Goal: Ask a question

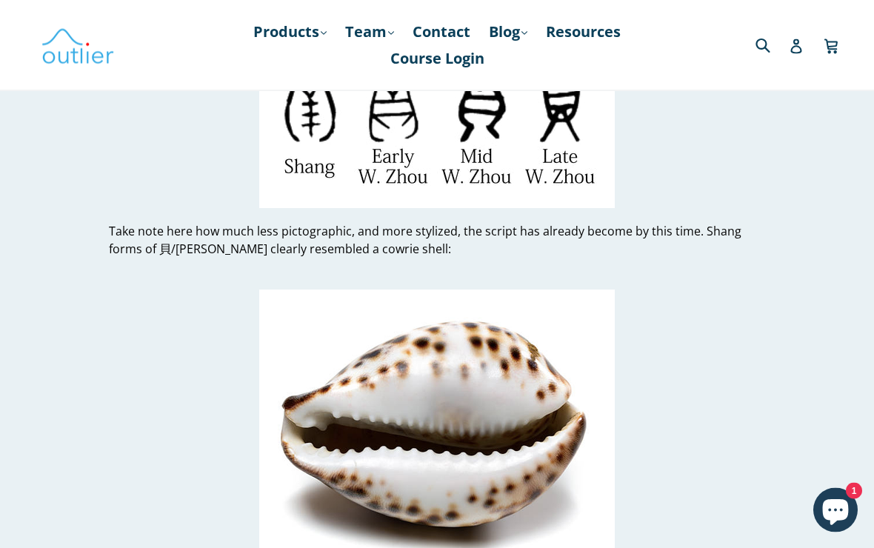
scroll to position [6522, 0]
click at [550, 401] on img at bounding box center [437, 426] width 356 height 273
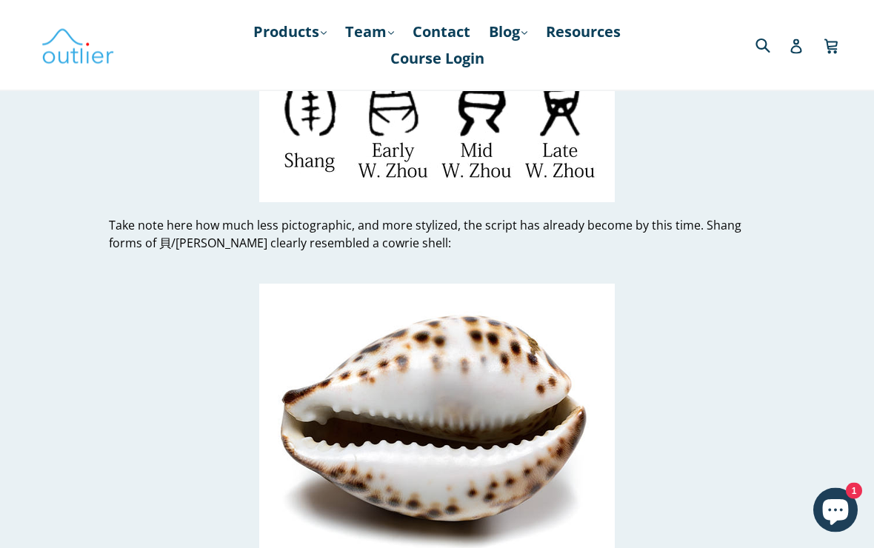
scroll to position [6526, 0]
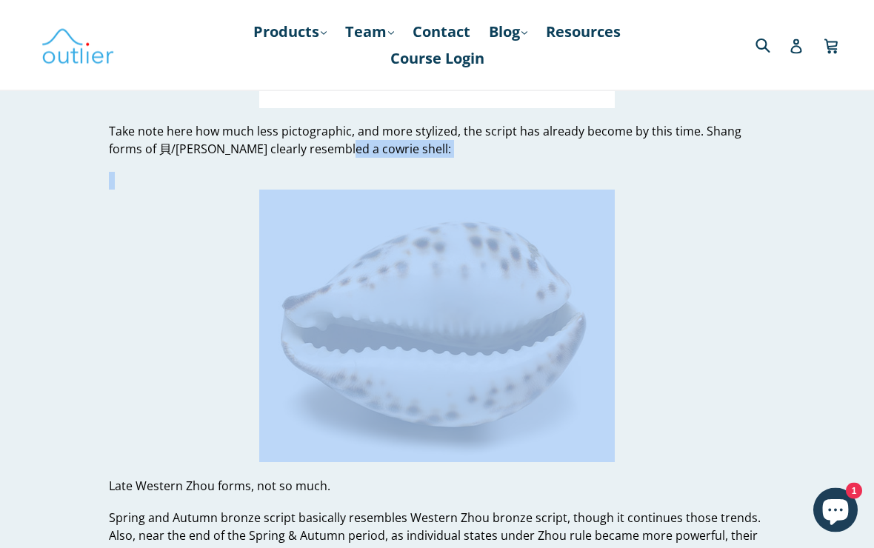
scroll to position [6622, 0]
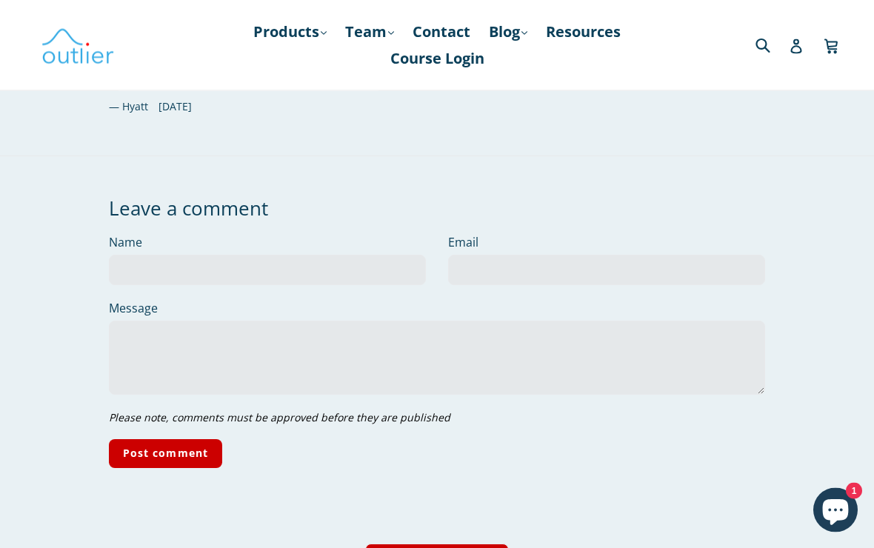
scroll to position [16031, 0]
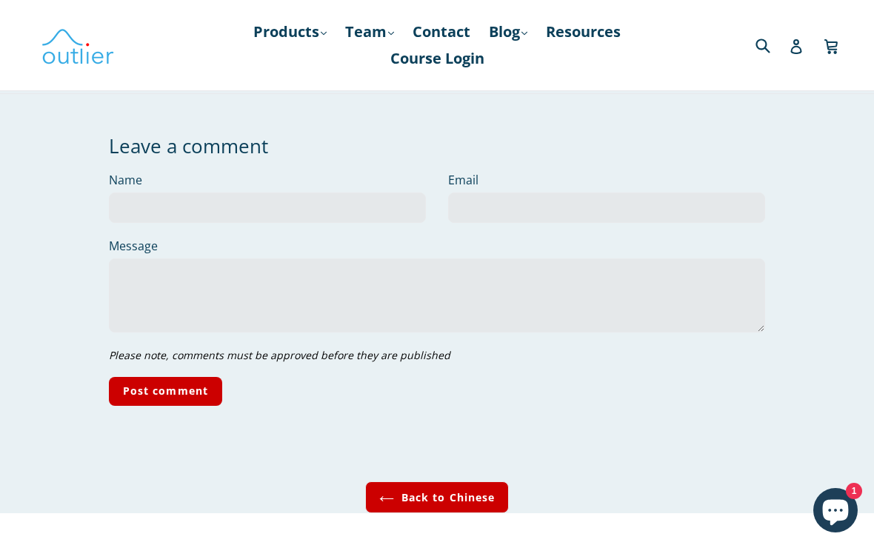
click at [485, 482] on link "Back to Chinese" at bounding box center [437, 498] width 144 height 32
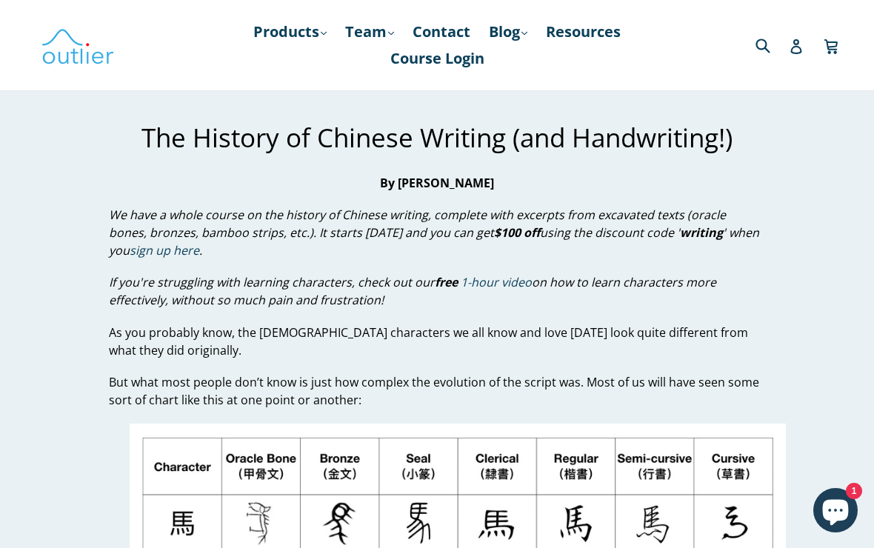
click at [825, 510] on icon "Chat window" at bounding box center [836, 513] width 26 height 26
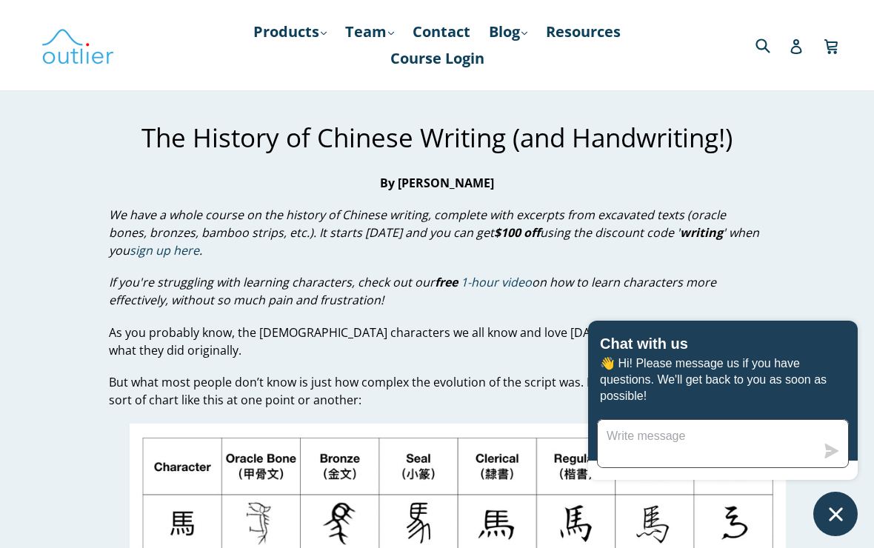
click at [753, 433] on textarea "Message us" at bounding box center [707, 443] width 218 height 47
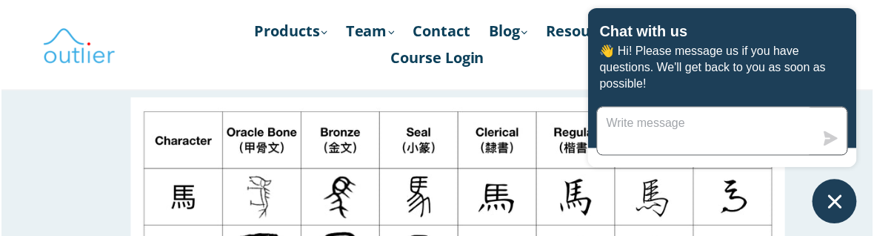
scroll to position [326, 0]
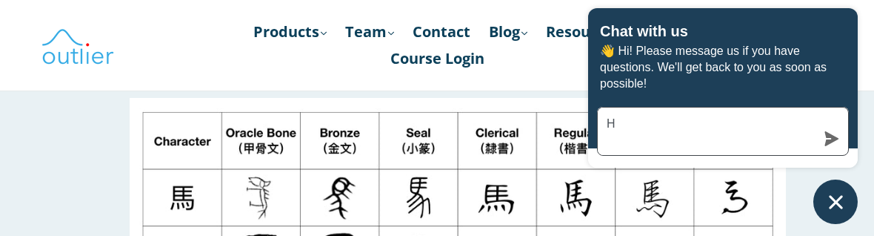
type textarea "Hi"
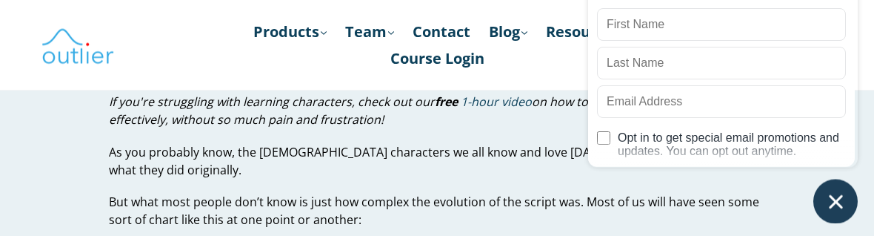
click at [771, 213] on div "Outlier Linguistics Before we get started Please provide your information so we…" at bounding box center [723, 54] width 270 height 339
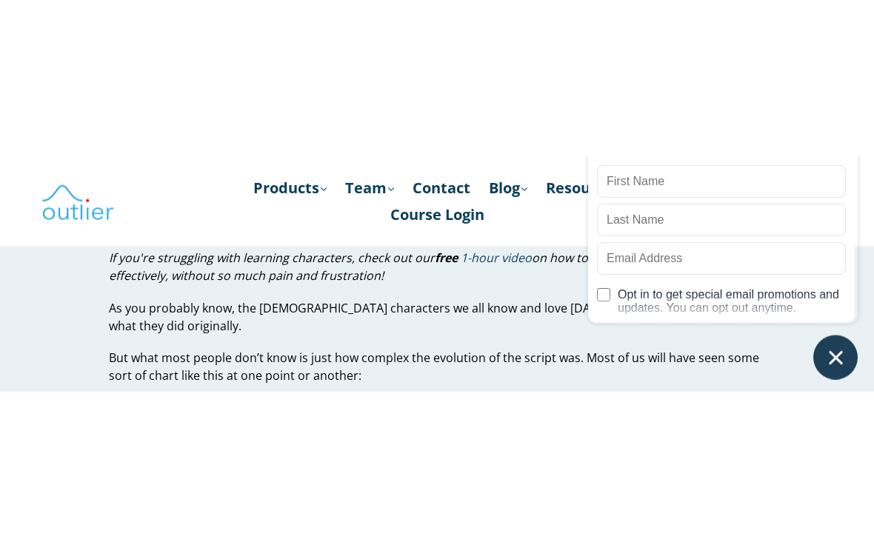
scroll to position [181, 0]
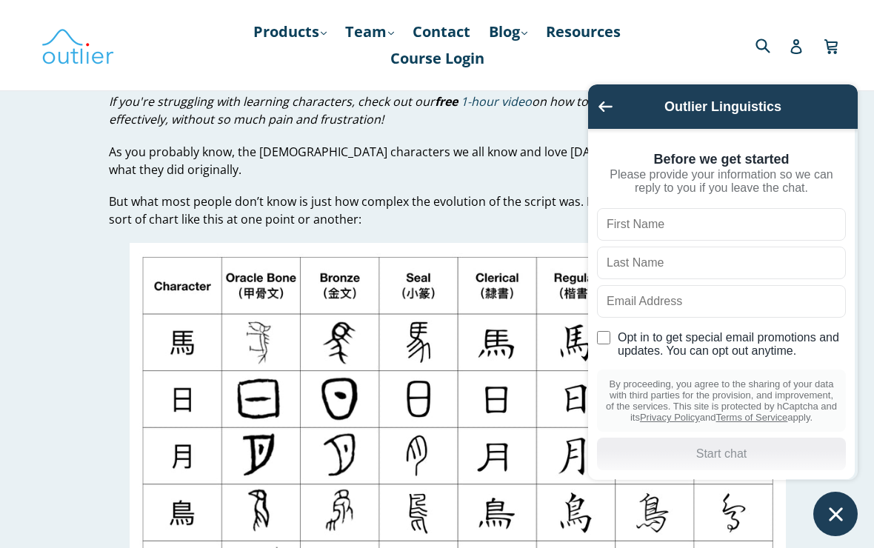
click at [600, 104] on icon "Go back to the main screen" at bounding box center [606, 107] width 14 height 10
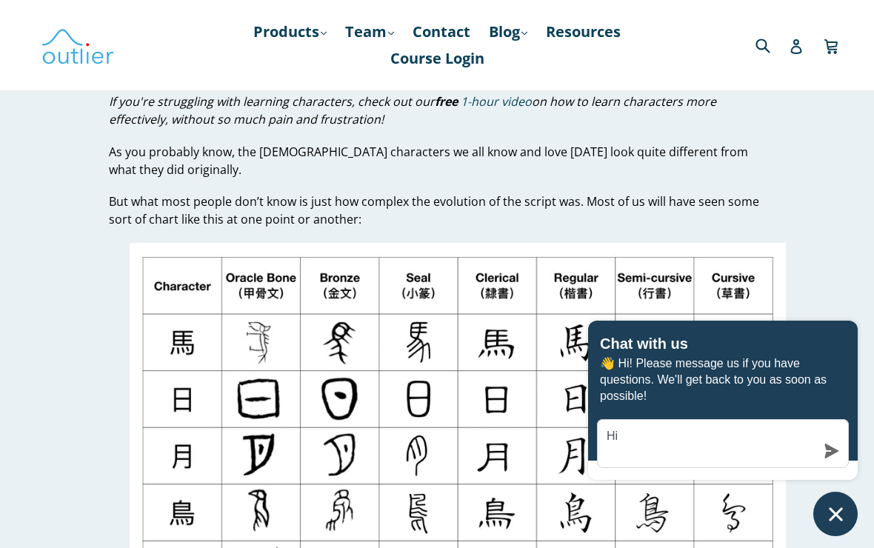
click at [828, 494] on button "Chat window" at bounding box center [835, 514] width 44 height 44
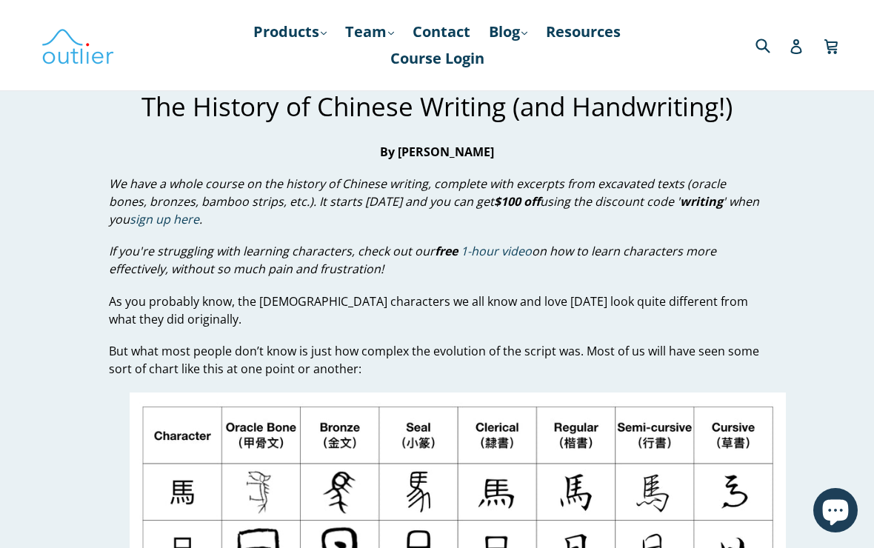
scroll to position [27, 0]
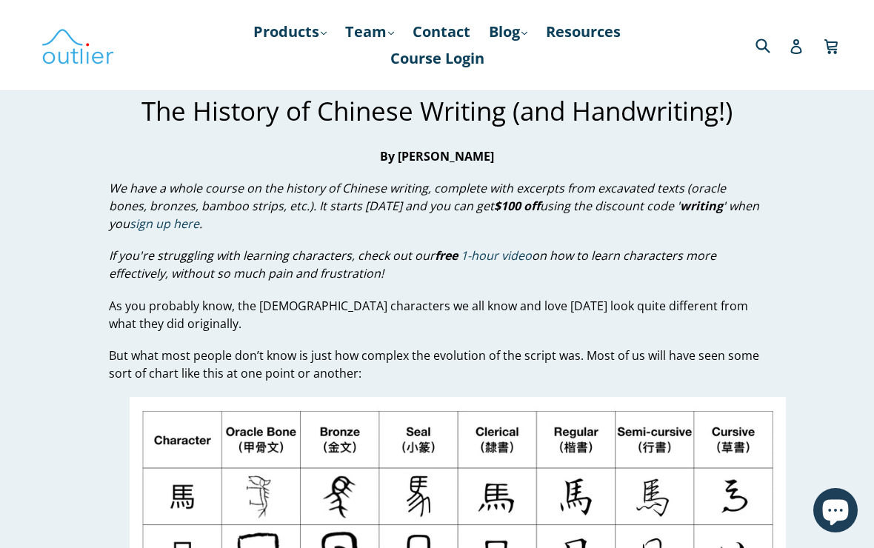
click at [837, 502] on icon "Chat window" at bounding box center [836, 513] width 26 height 26
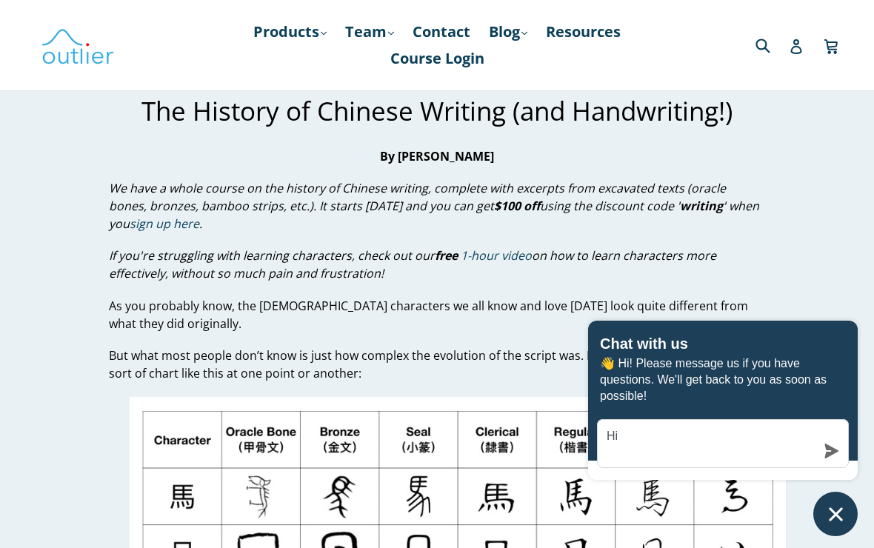
click at [832, 461] on div "Hi" at bounding box center [723, 443] width 252 height 49
click at [830, 444] on icon "submit" at bounding box center [832, 451] width 15 height 15
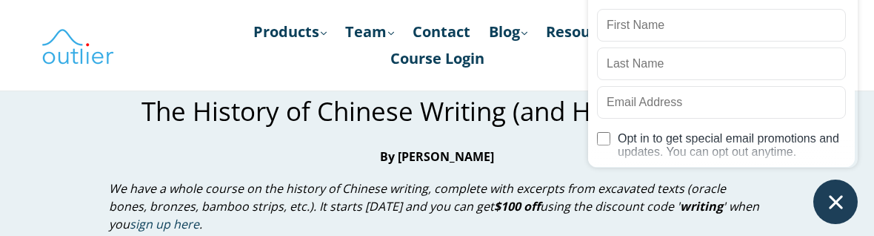
click at [483, 151] on strong "By [PERSON_NAME]" at bounding box center [437, 156] width 114 height 16
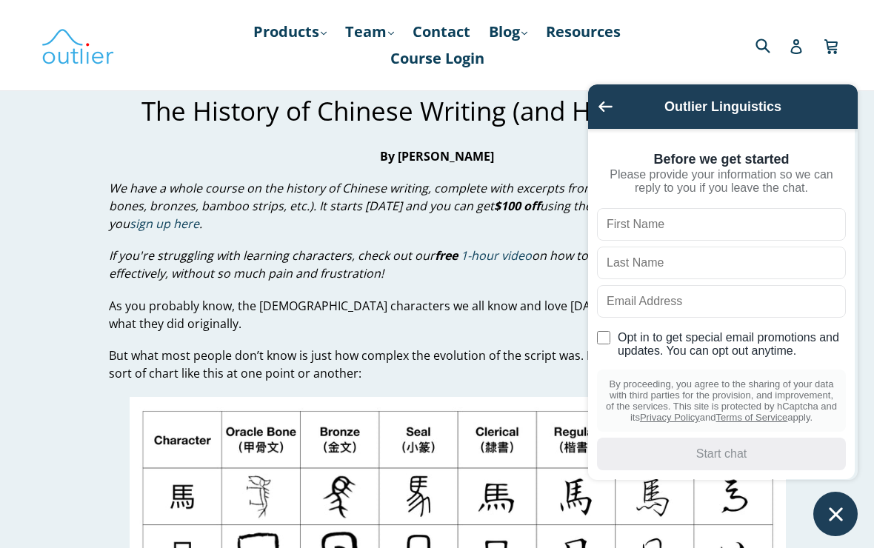
scroll to position [29, 0]
click at [698, 485] on div "Outlier Linguistics Before we get started Please provide your information so we…" at bounding box center [723, 310] width 270 height 452
click at [676, 429] on div "By proceeding, you agree to the sharing of your data with third parties for the…" at bounding box center [721, 401] width 249 height 62
click at [307, 323] on p "As you probably know, the [DEMOGRAPHIC_DATA] characters we all know and love [D…" at bounding box center [437, 315] width 657 height 36
click at [834, 519] on icon "Chat window" at bounding box center [836, 514] width 23 height 23
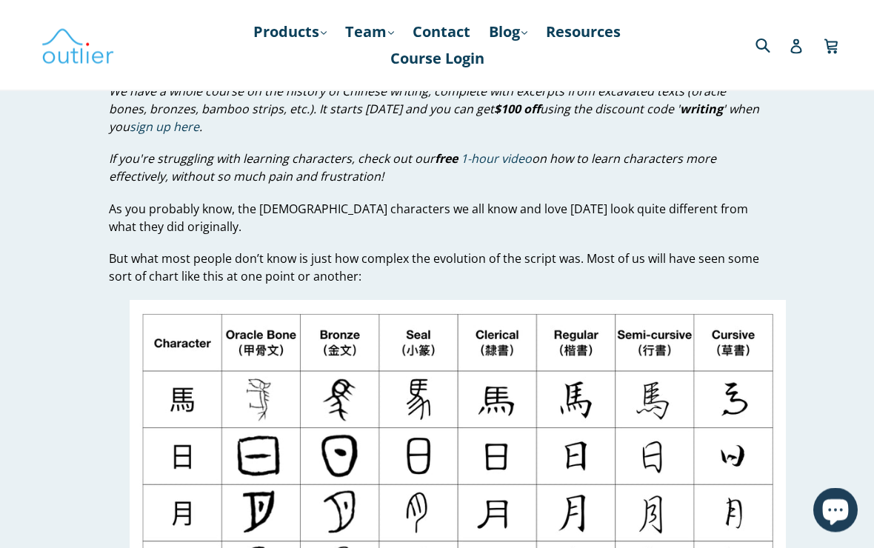
scroll to position [124, 0]
